Goal: Task Accomplishment & Management: Manage account settings

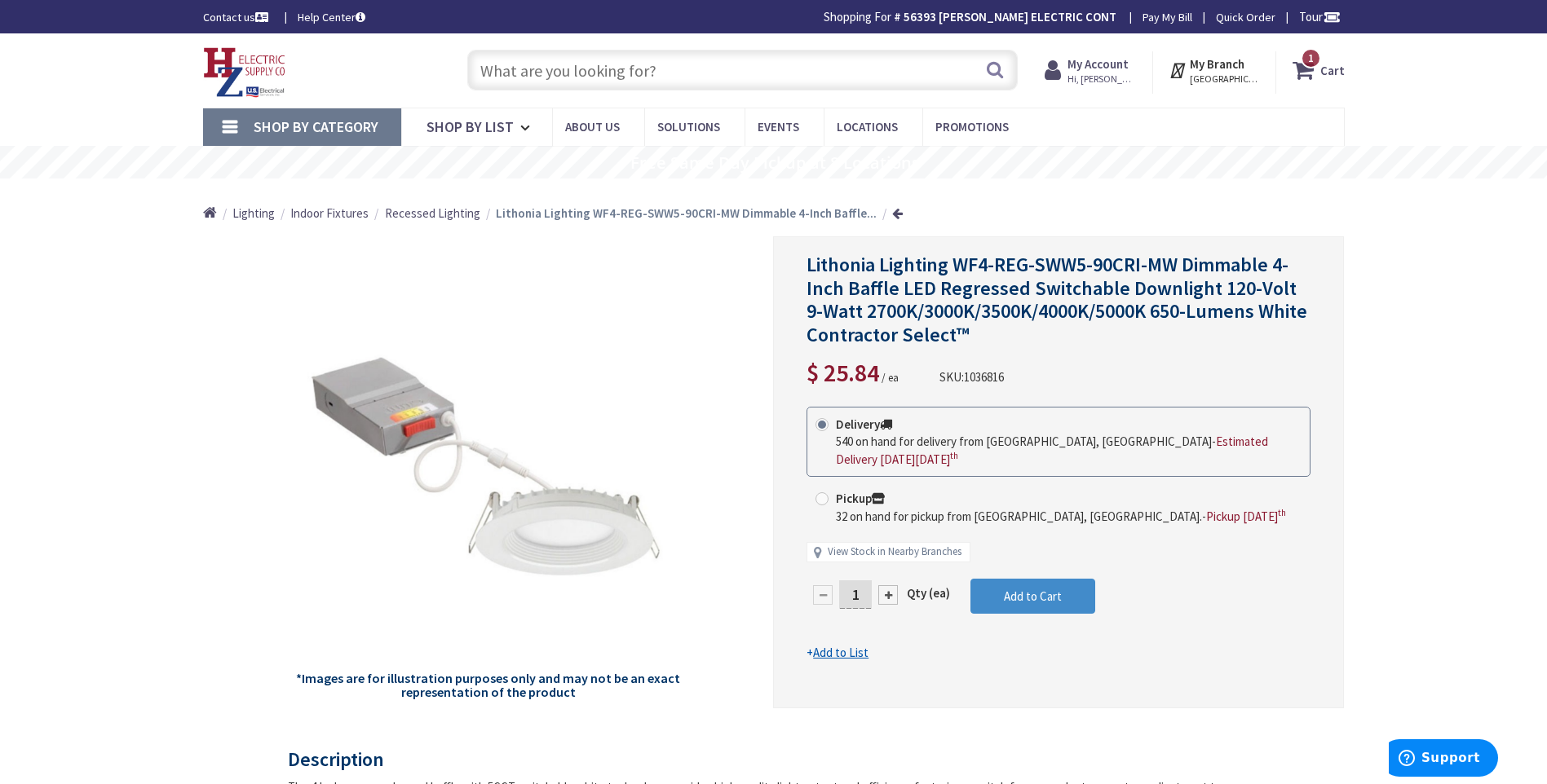
click at [1106, 73] on span "Hi, [PERSON_NAME]" at bounding box center [1102, 79] width 69 height 13
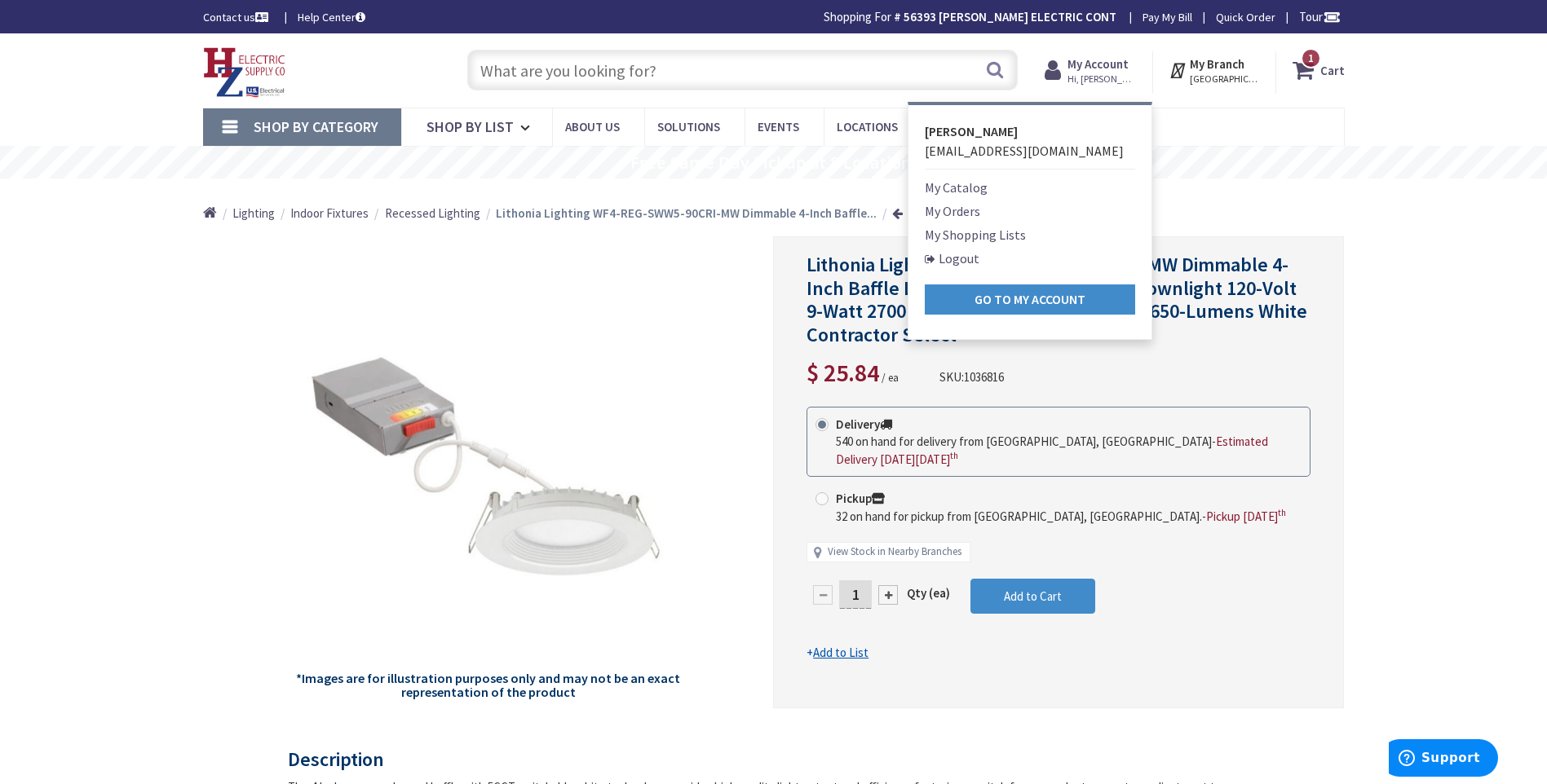
click at [959, 257] on link "Logout" at bounding box center [952, 258] width 55 height 19
